Goal: Task Accomplishment & Management: Manage account settings

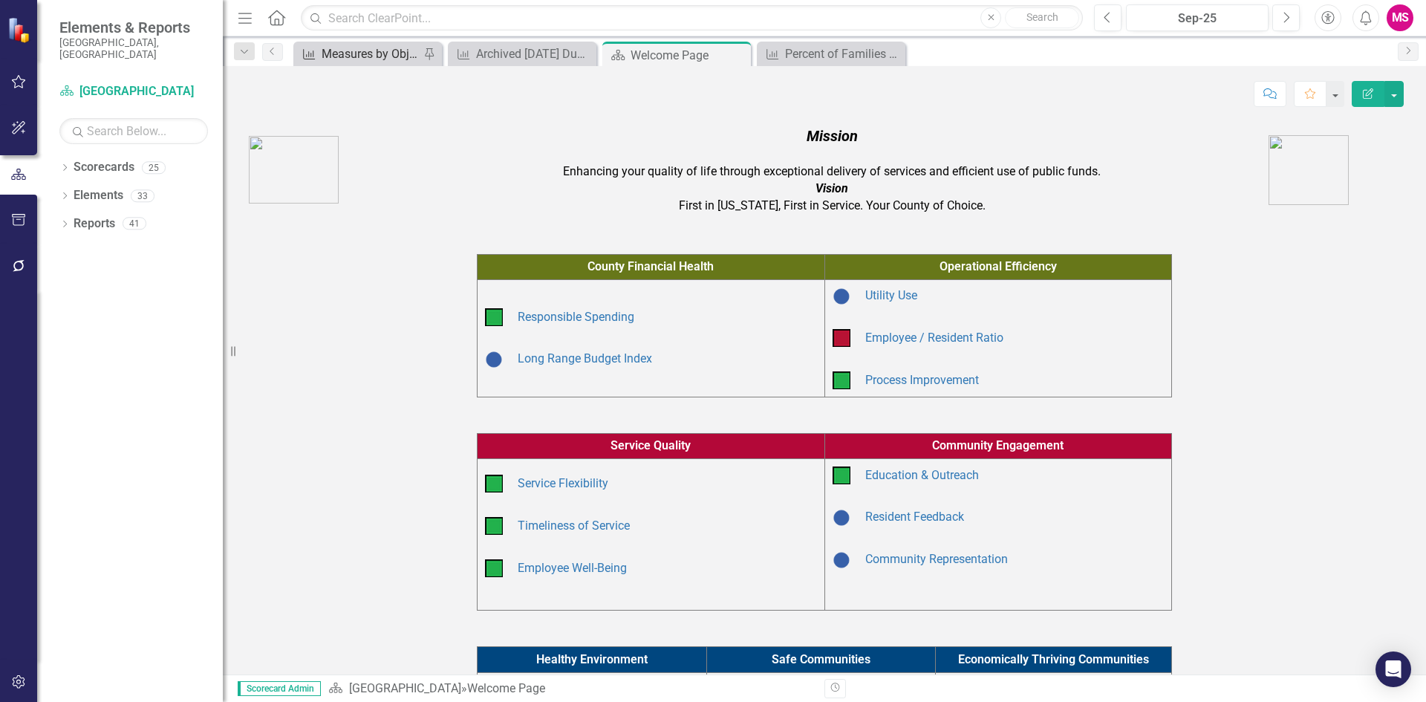
click at [368, 54] on div "Measures by Objective" at bounding box center [371, 54] width 98 height 19
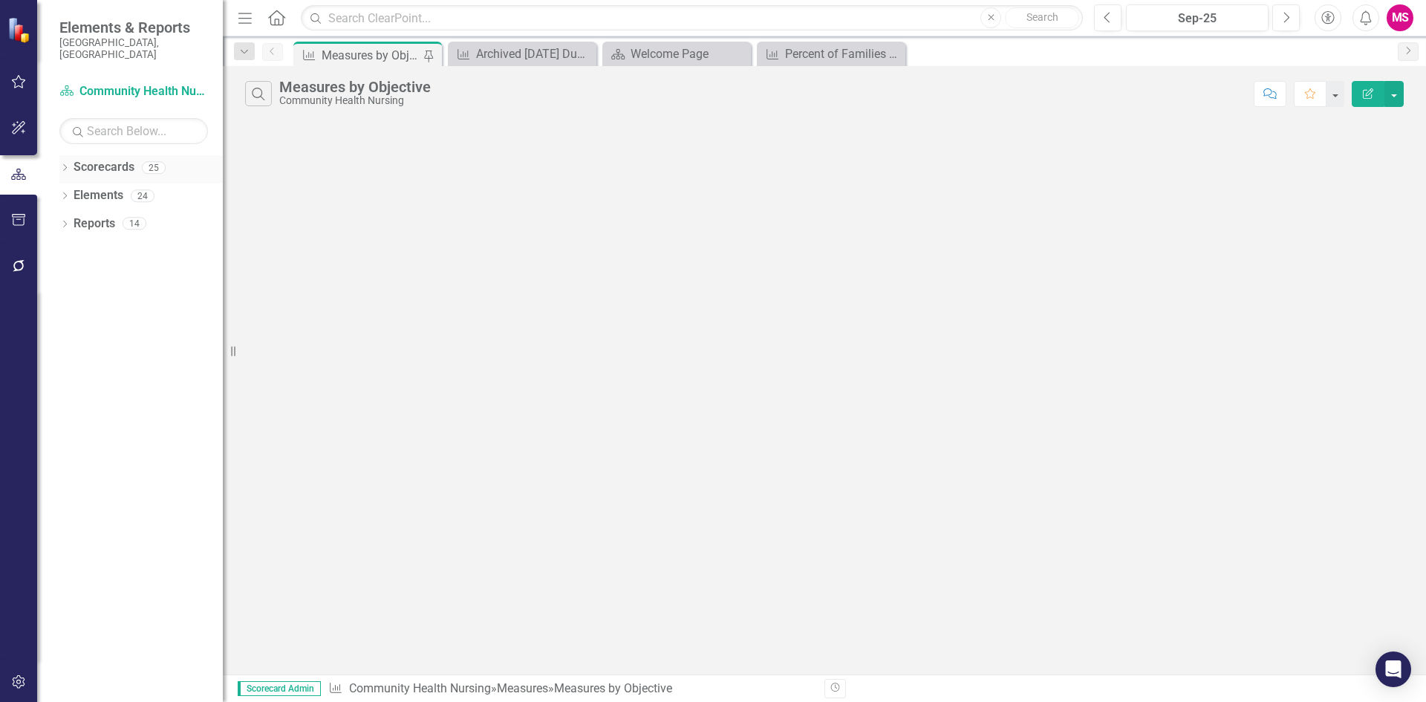
click at [66, 165] on icon "Dropdown" at bounding box center [64, 169] width 10 height 8
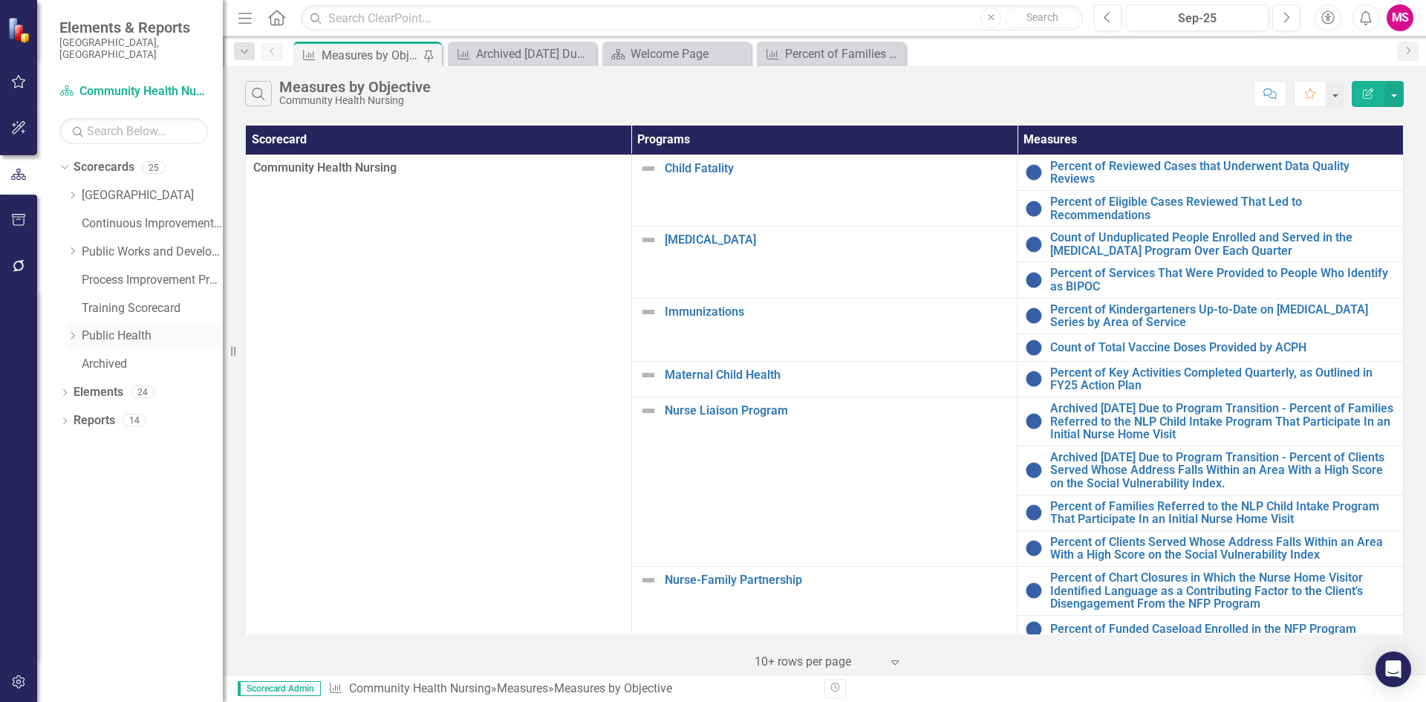
click at [79, 330] on div "Dropdown" at bounding box center [74, 336] width 15 height 13
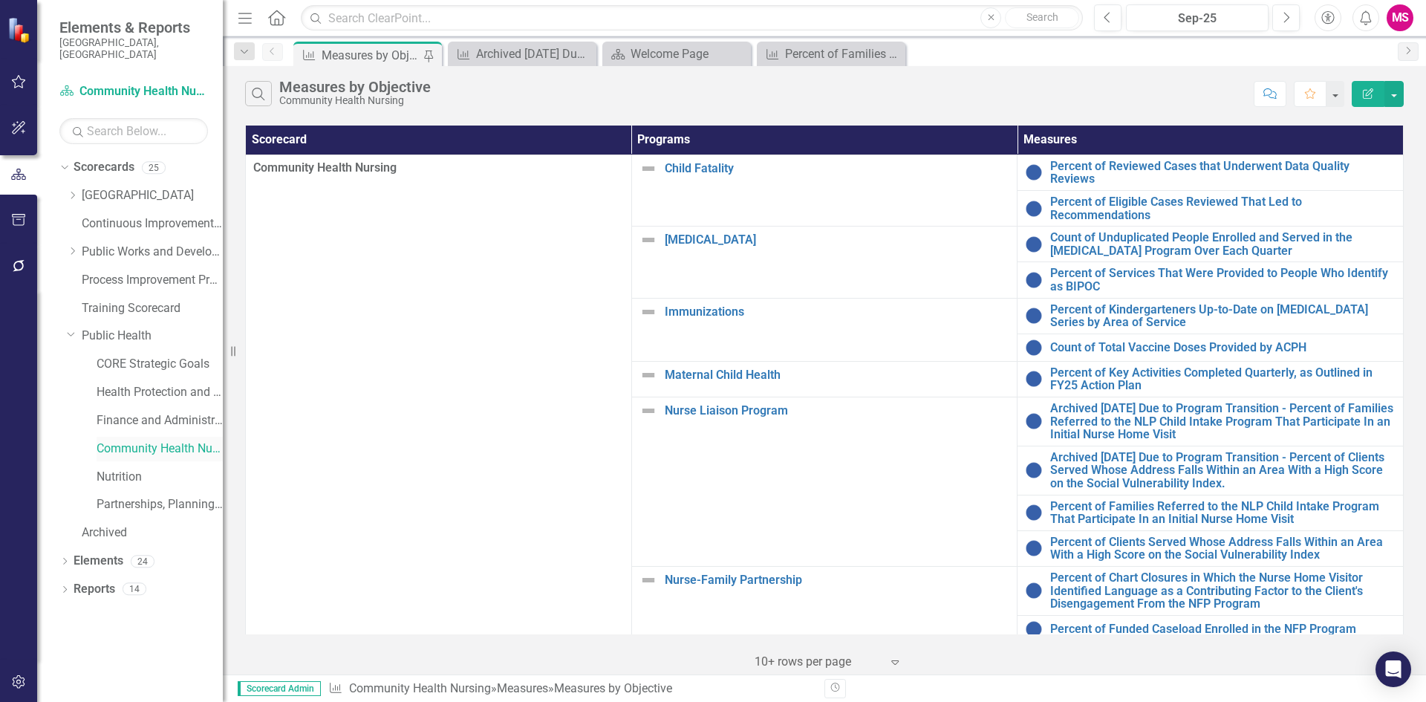
click at [178, 440] on link "Community Health Nursing" at bounding box center [160, 448] width 126 height 17
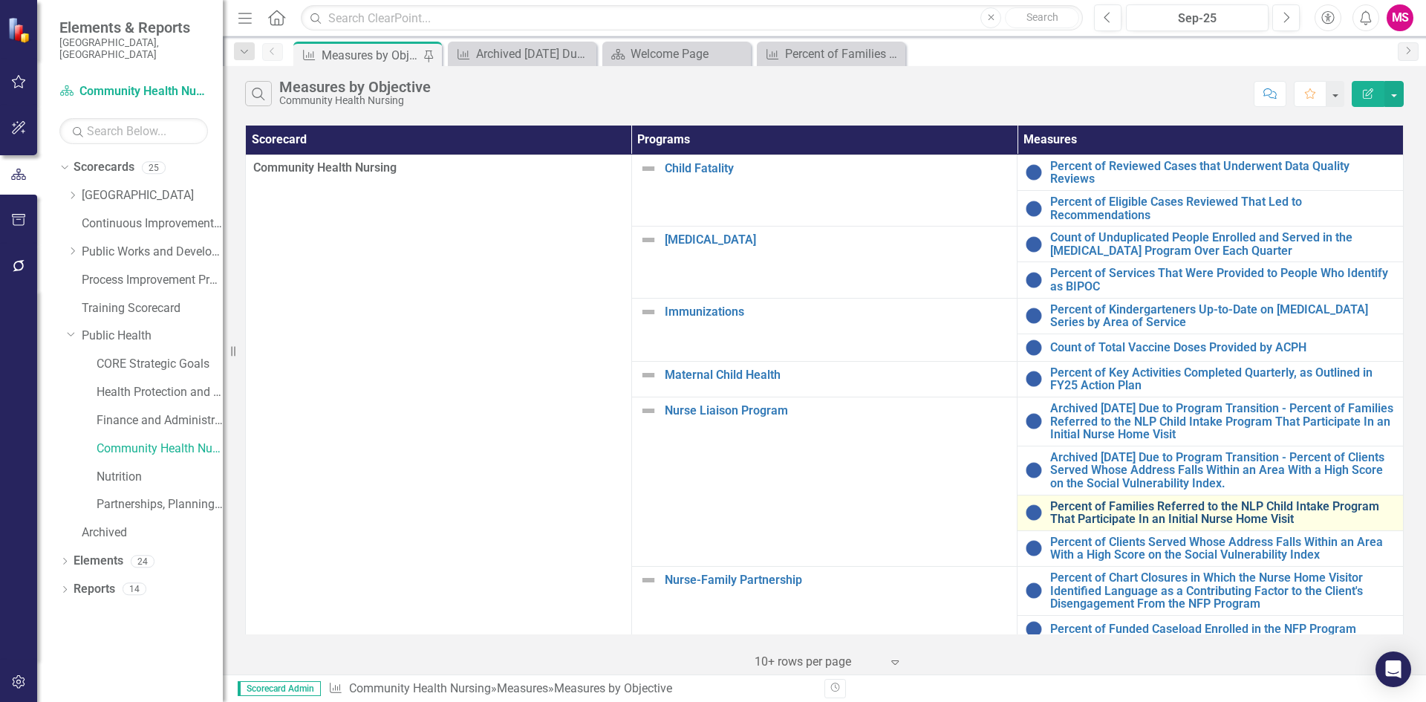
click at [1088, 509] on link "Percent of Families Referred to the NLP Child Intake Program That Participate I…" at bounding box center [1222, 513] width 345 height 26
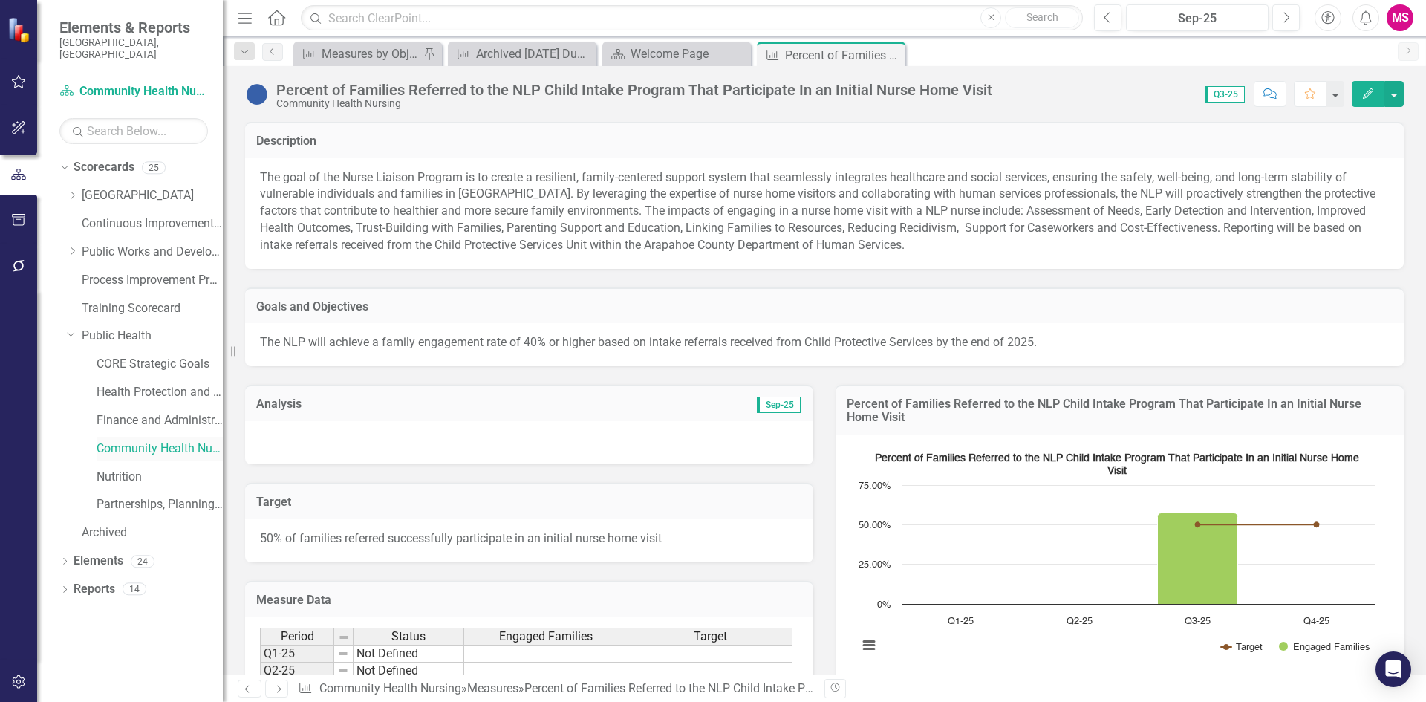
click at [173, 440] on link "Community Health Nursing" at bounding box center [160, 448] width 126 height 17
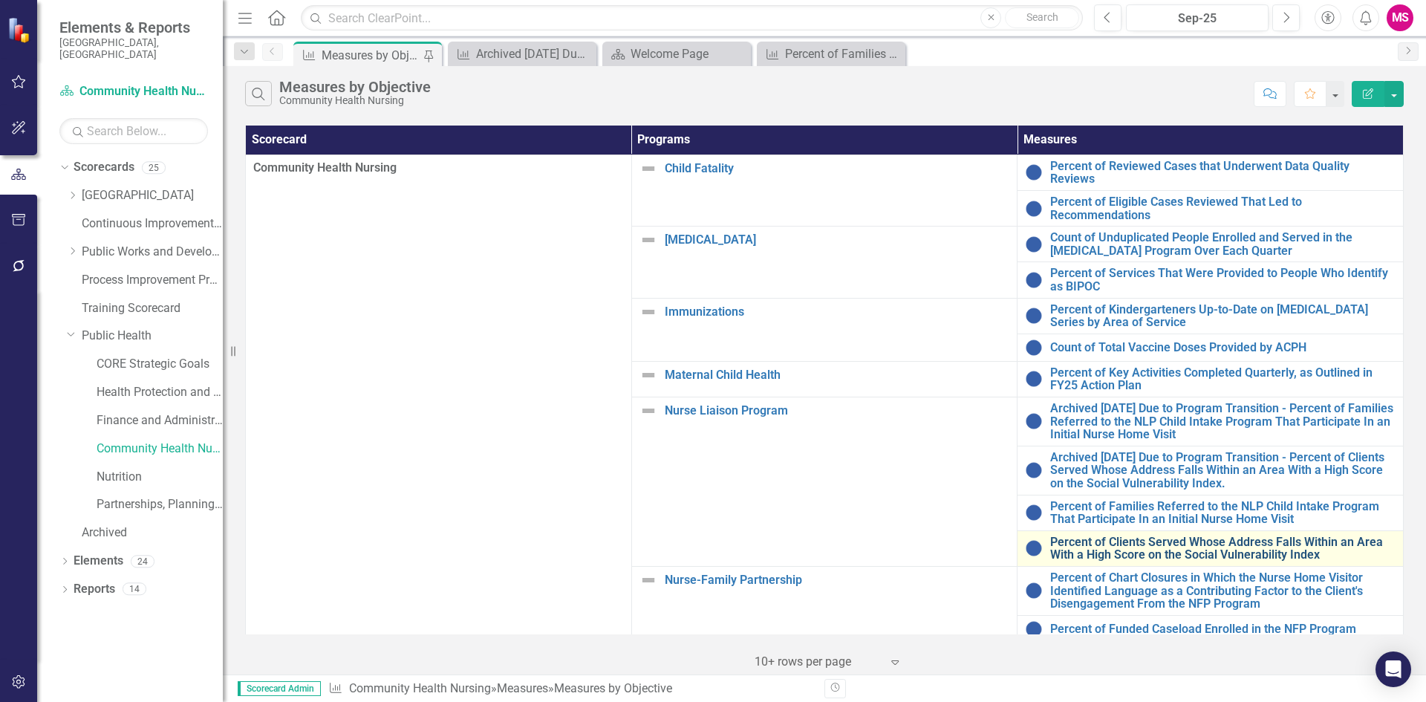
click at [1101, 536] on link "Percent of Clients Served Whose Address Falls Within an Area With a High Score …" at bounding box center [1222, 549] width 345 height 26
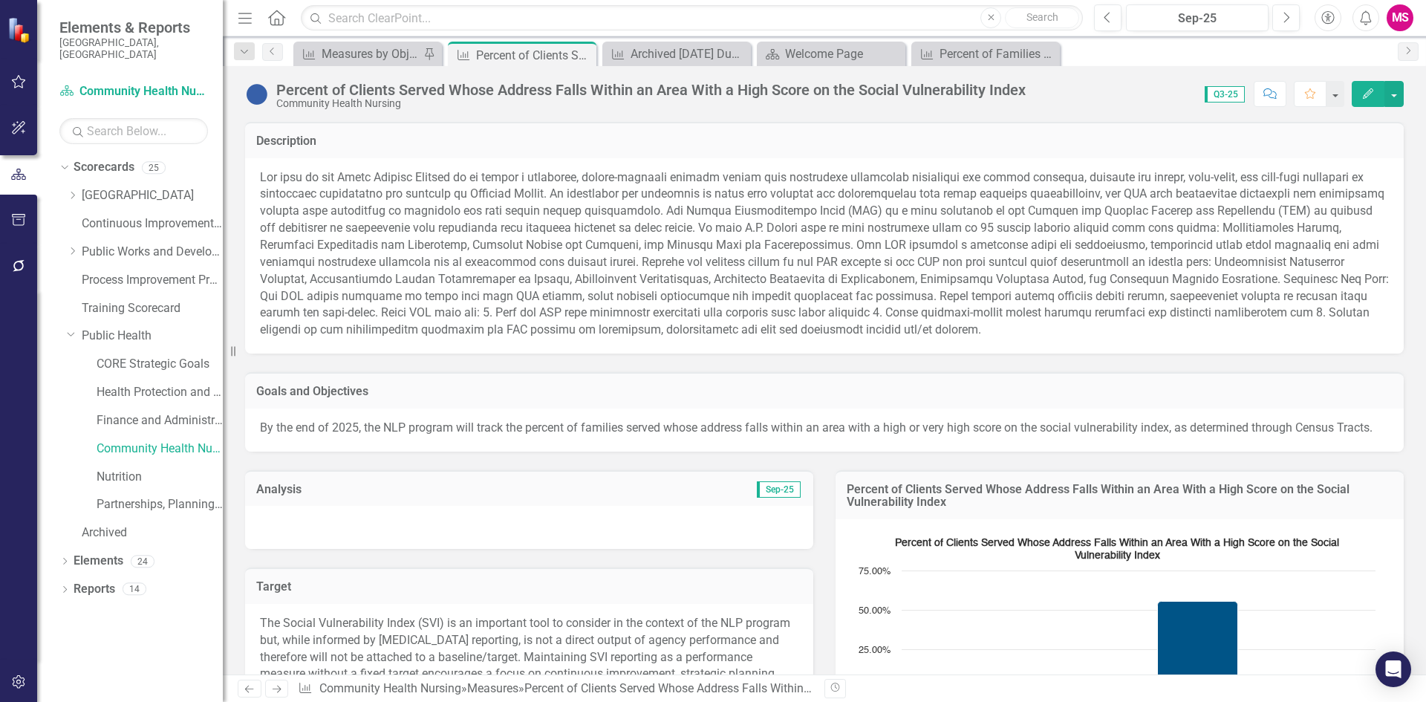
click at [394, 544] on div at bounding box center [529, 527] width 568 height 43
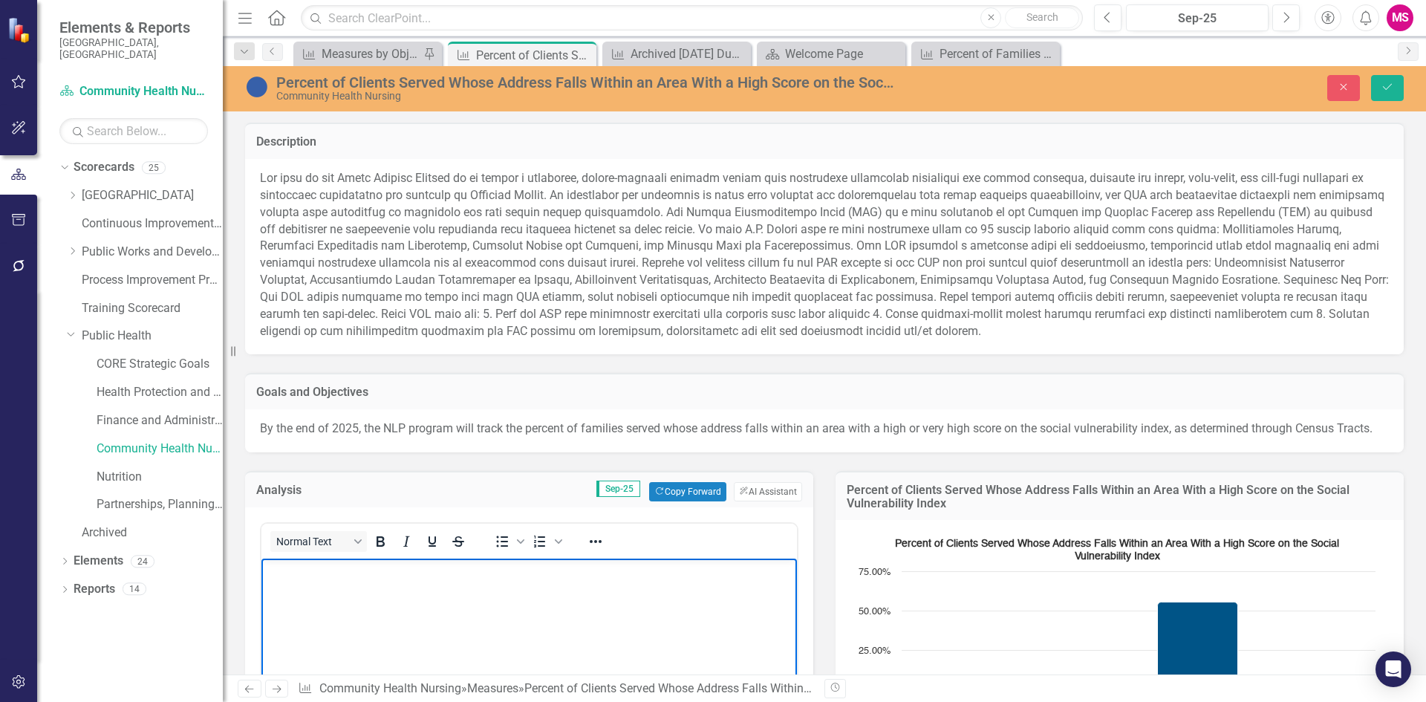
click at [522, 627] on body "Rich Text Area. Press ALT-0 for help." at bounding box center [529, 670] width 536 height 223
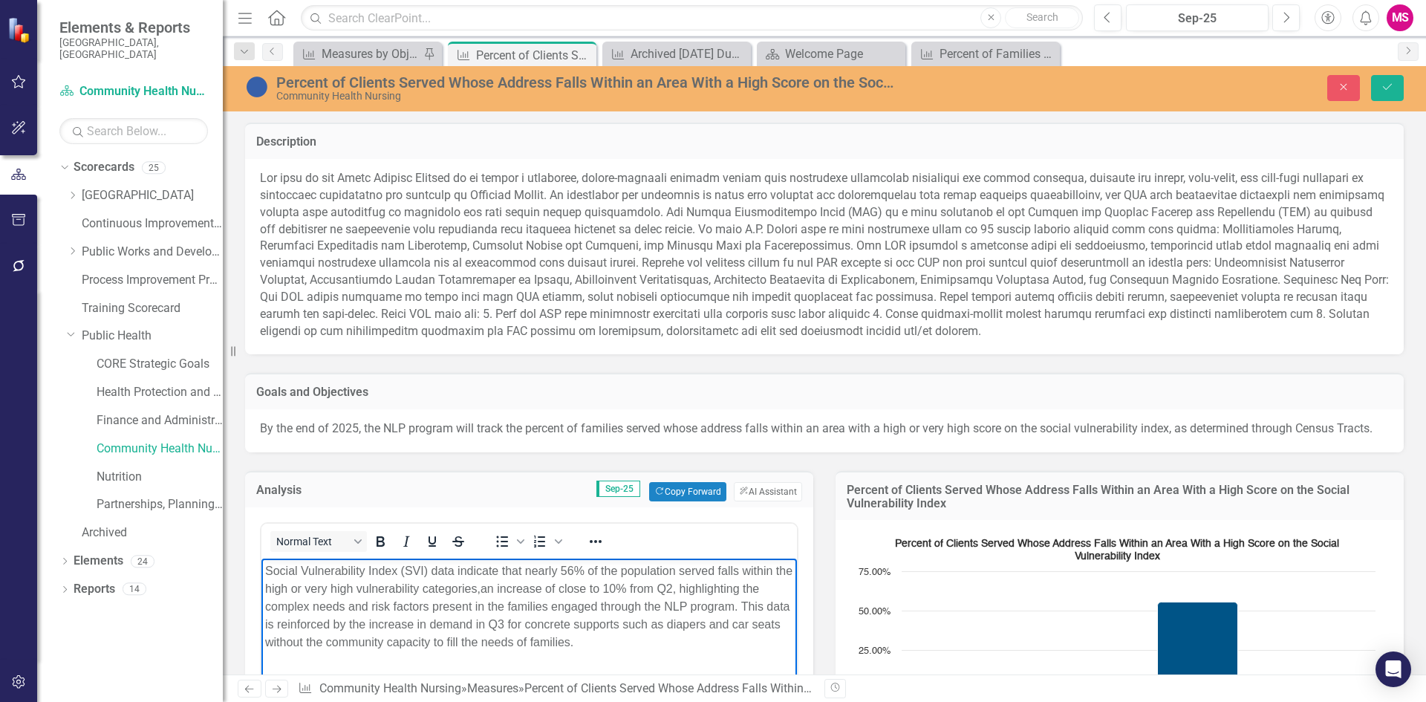
scroll to position [74, 0]
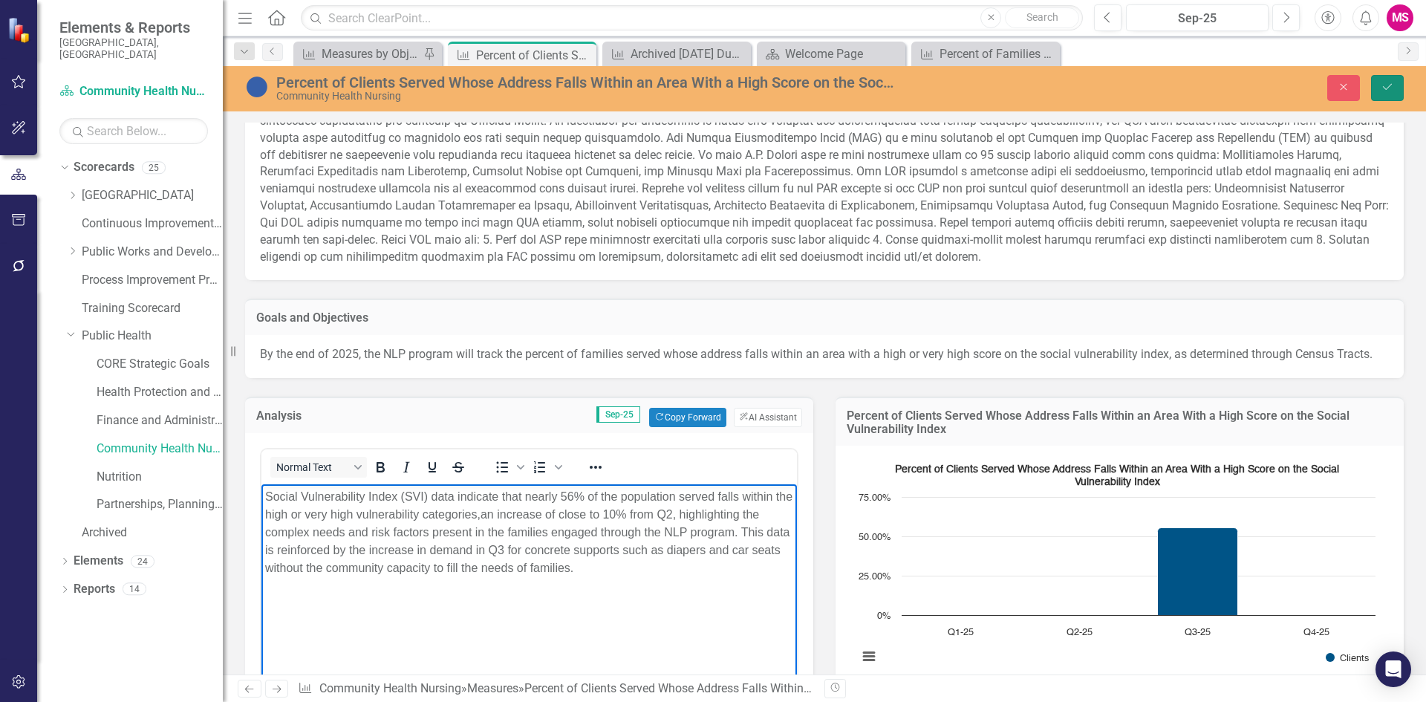
click at [1385, 88] on icon "Save" at bounding box center [1387, 87] width 13 height 10
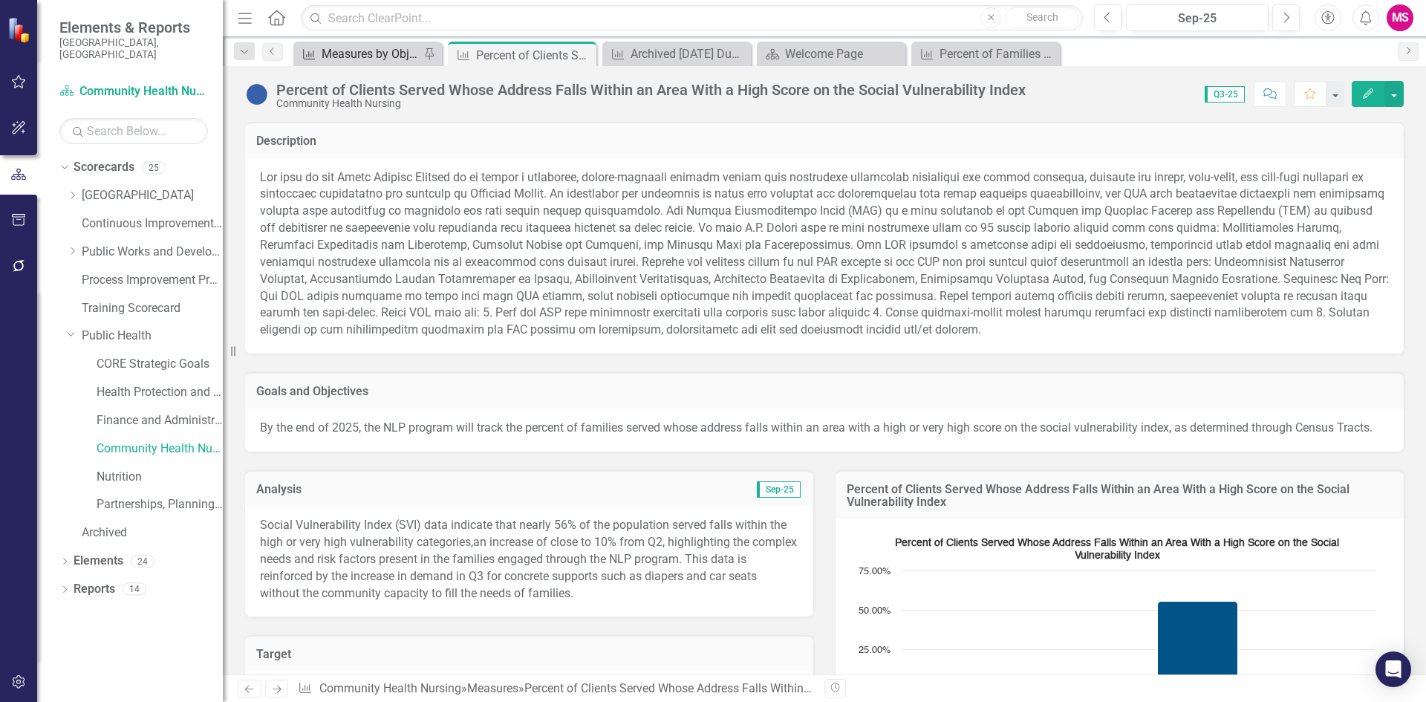
click at [387, 47] on div "Measures by Objective" at bounding box center [371, 54] width 98 height 19
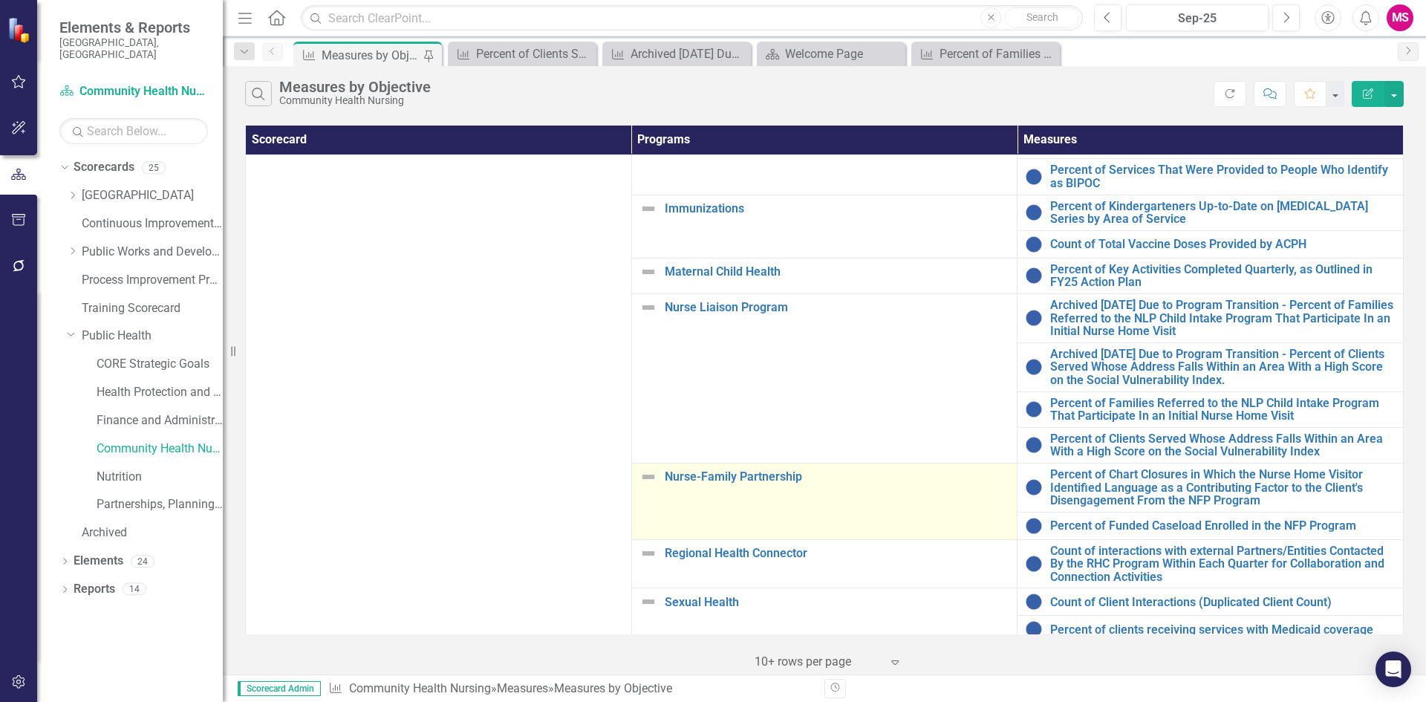
scroll to position [115, 0]
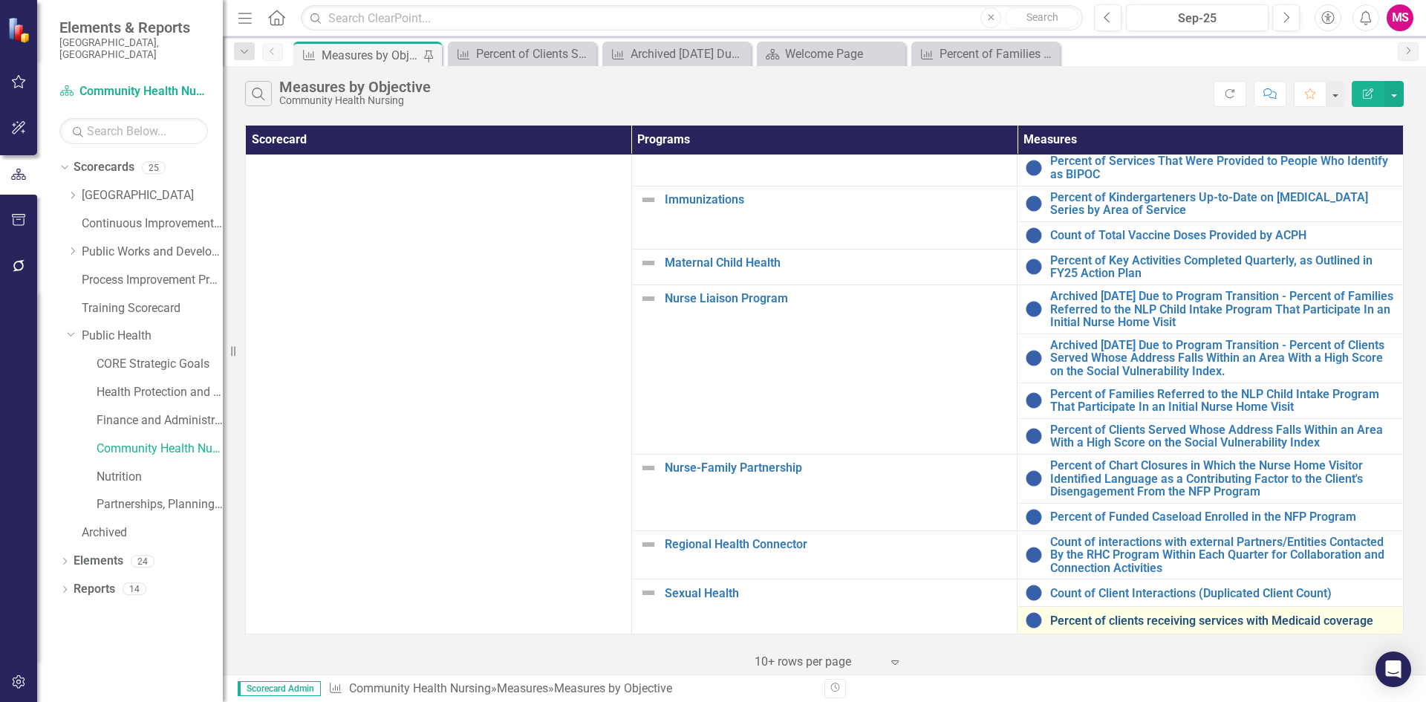
click at [1103, 614] on link "Percent of clients receiving services with Medicaid coverage" at bounding box center [1222, 620] width 345 height 13
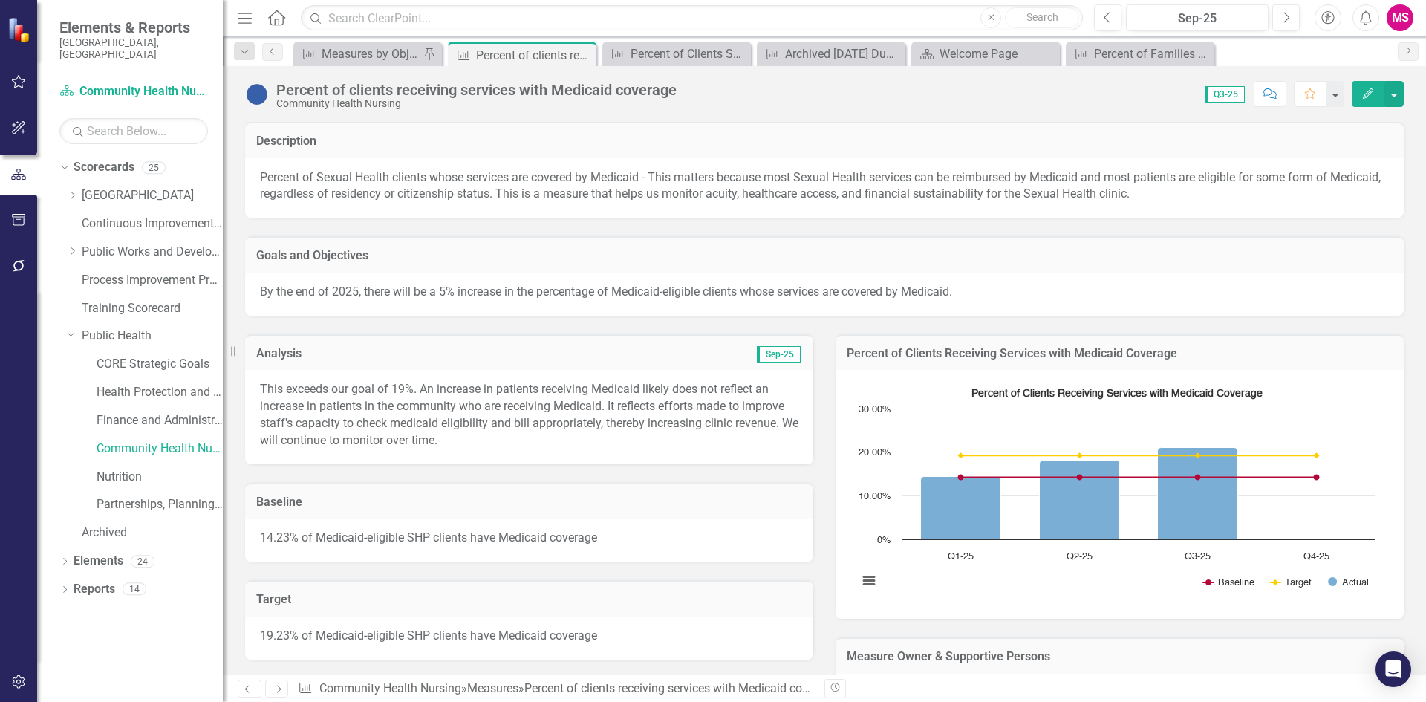
click at [466, 443] on p "This exceeds our goal of 19%. An increase in patients receiving Medicaid likely…" at bounding box center [529, 415] width 539 height 68
click at [458, 442] on p "This exceeds our goal of 19%. An increase in patients receiving Medicaid likely…" at bounding box center [529, 415] width 539 height 68
click at [419, 426] on p "This exceeds our goal of 19%. An increase in patients receiving Medicaid likely…" at bounding box center [529, 415] width 539 height 68
click at [466, 441] on p "This exceeds our goal of 19%. An increase in patients receiving Medicaid likely…" at bounding box center [529, 415] width 539 height 68
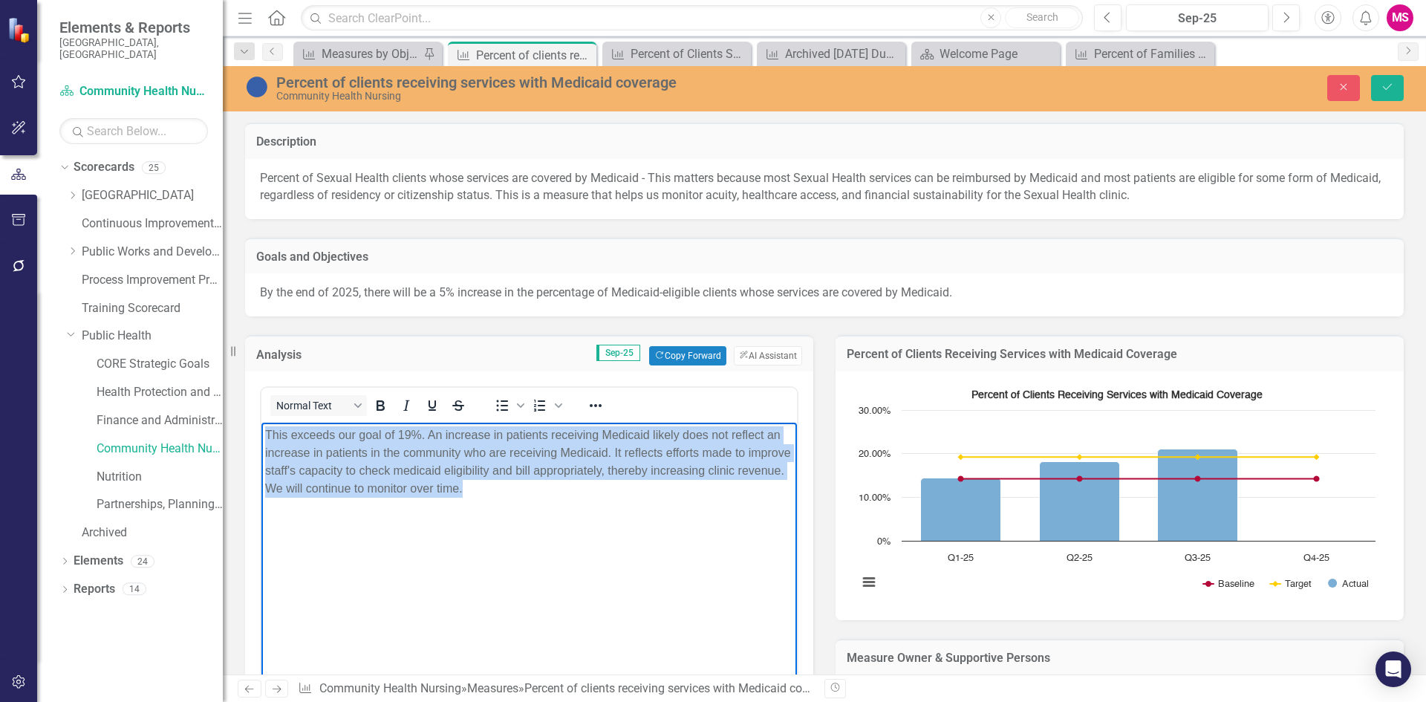
drag, startPoint x: 515, startPoint y: 487, endPoint x: 501, endPoint y: 861, distance: 373.9
click at [261, 438] on html "This exceeds our goal of 19%. An increase in patients receiving Medicaid likely…" at bounding box center [529, 534] width 536 height 223
copy p "This exceeds our goal of 19%. An increase in patients receiving Medicaid likely…"
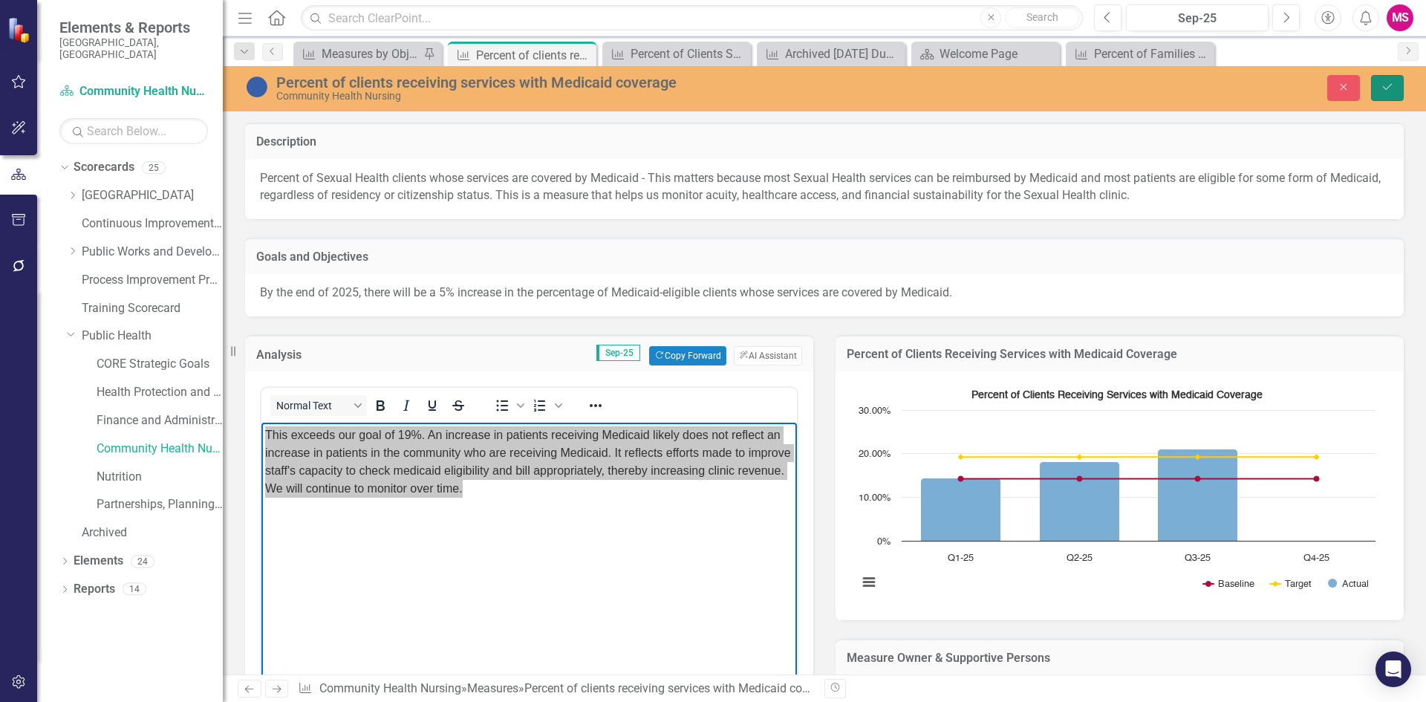
drag, startPoint x: 1388, startPoint y: 91, endPoint x: 1067, endPoint y: 459, distance: 487.5
click at [1388, 91] on icon "Save" at bounding box center [1387, 87] width 13 height 10
